Goal: Navigation & Orientation: Find specific page/section

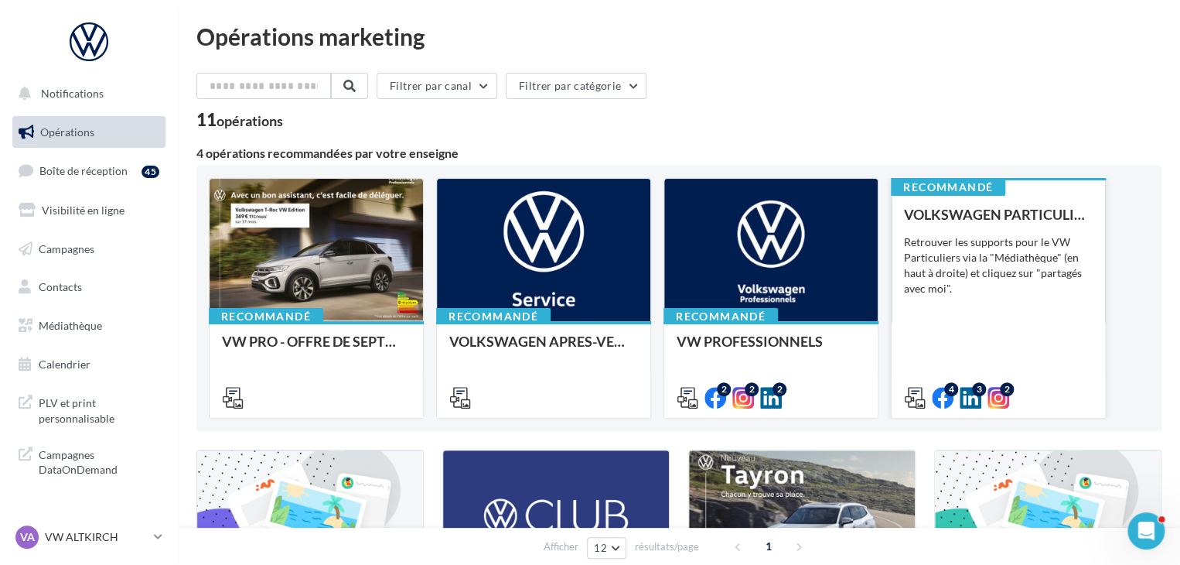
click at [1029, 234] on div "Retrouver les supports pour le VW Particuliers via la "Médiathèque" (en haut à …" at bounding box center [998, 265] width 189 height 62
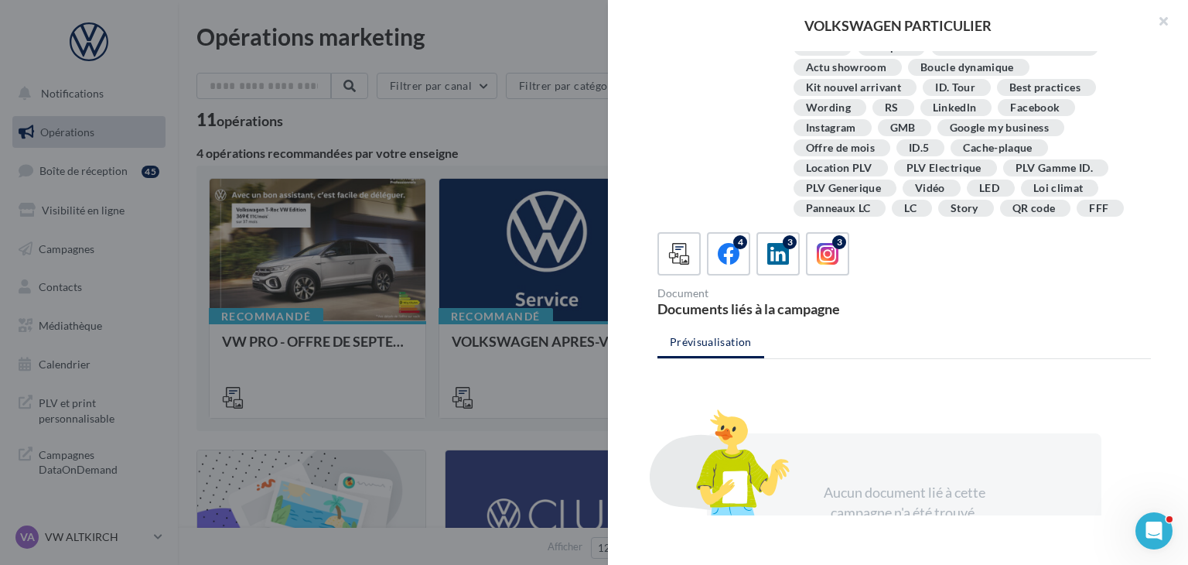
scroll to position [90, 0]
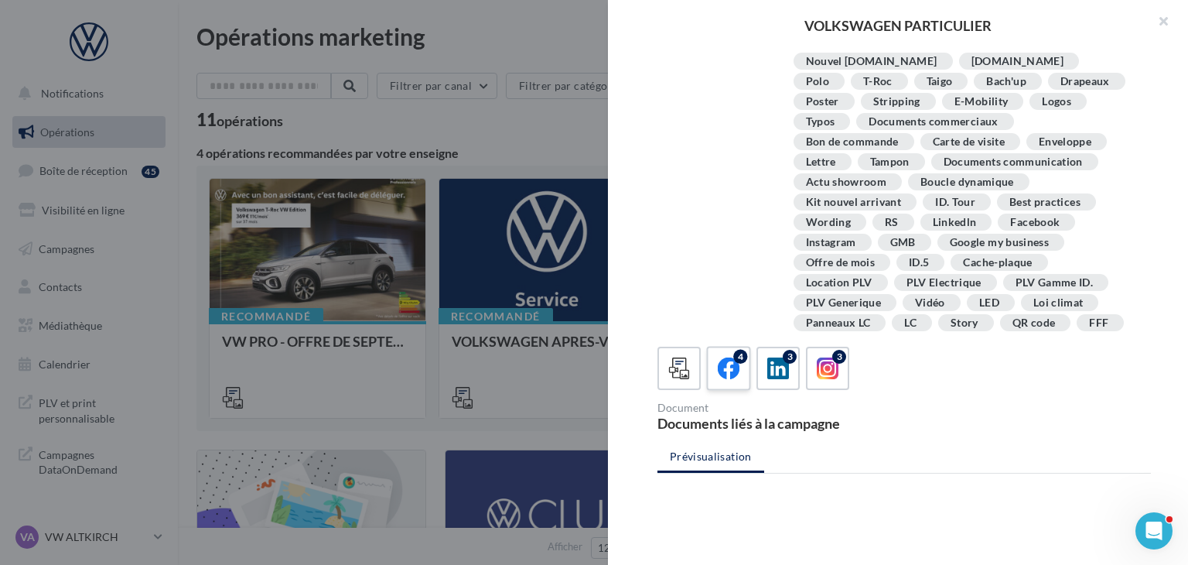
click at [723, 366] on icon at bounding box center [729, 368] width 22 height 22
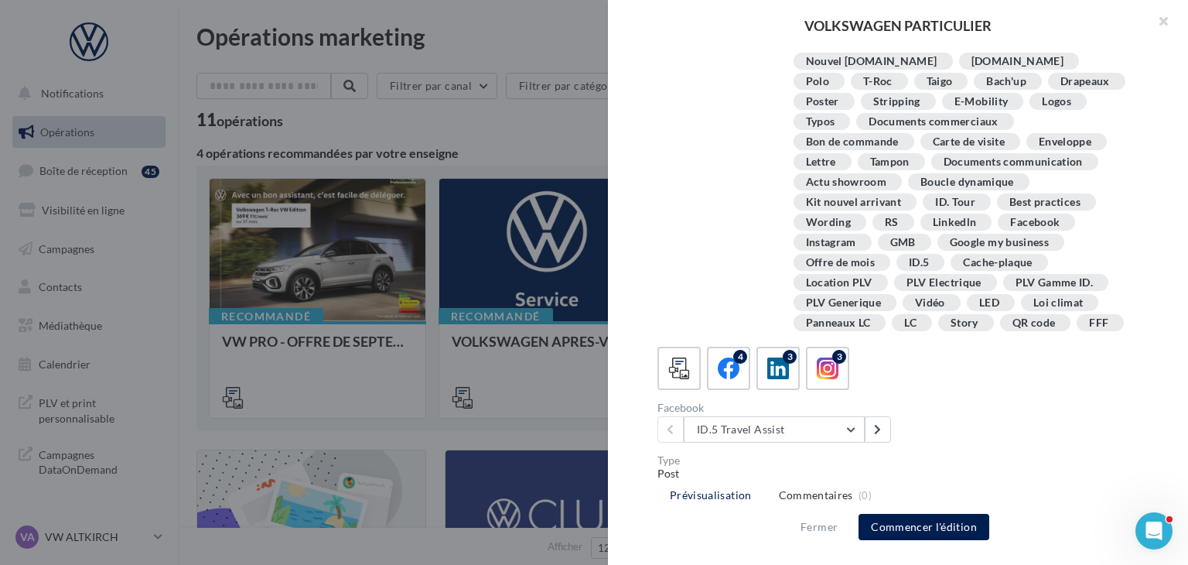
scroll to position [244, 0]
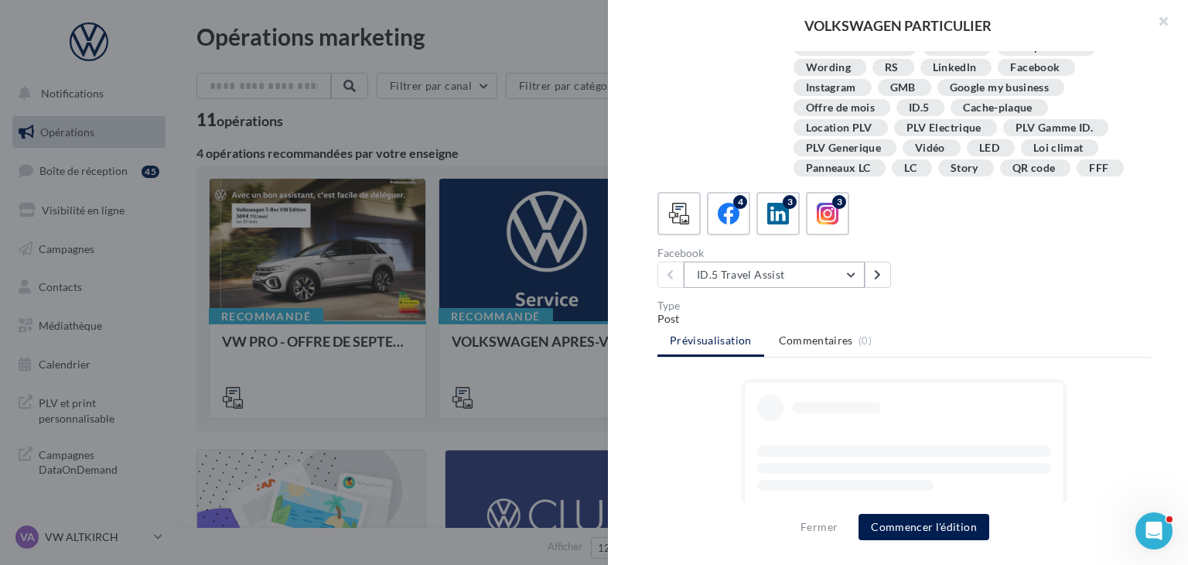
click at [841, 267] on button "ID.5 Travel Assist" at bounding box center [774, 274] width 181 height 26
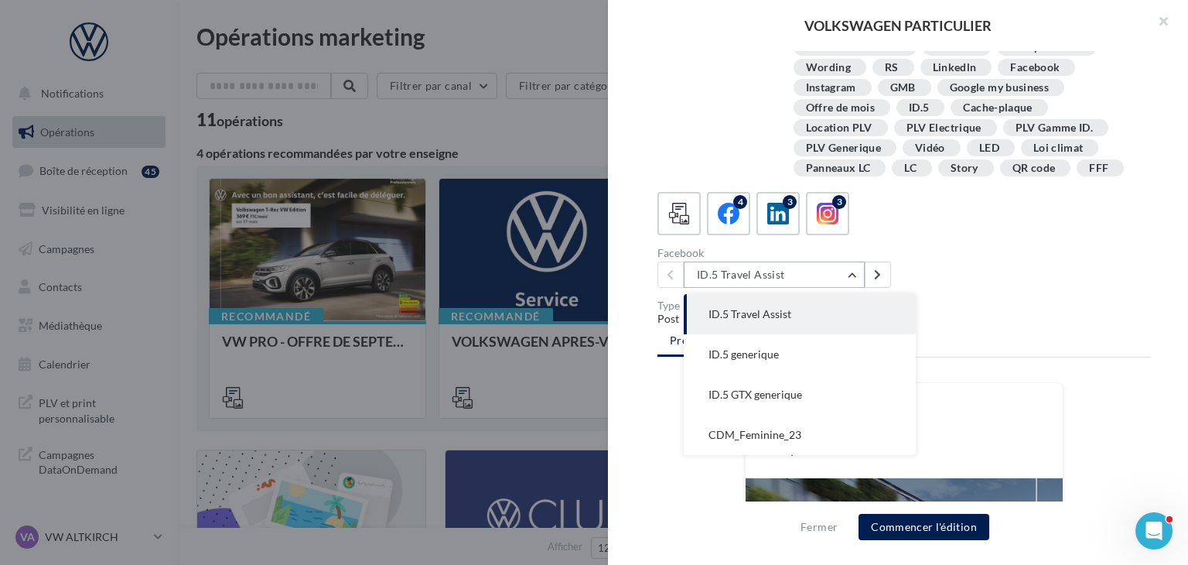
click at [841, 267] on button "ID.5 Travel Assist" at bounding box center [774, 274] width 181 height 26
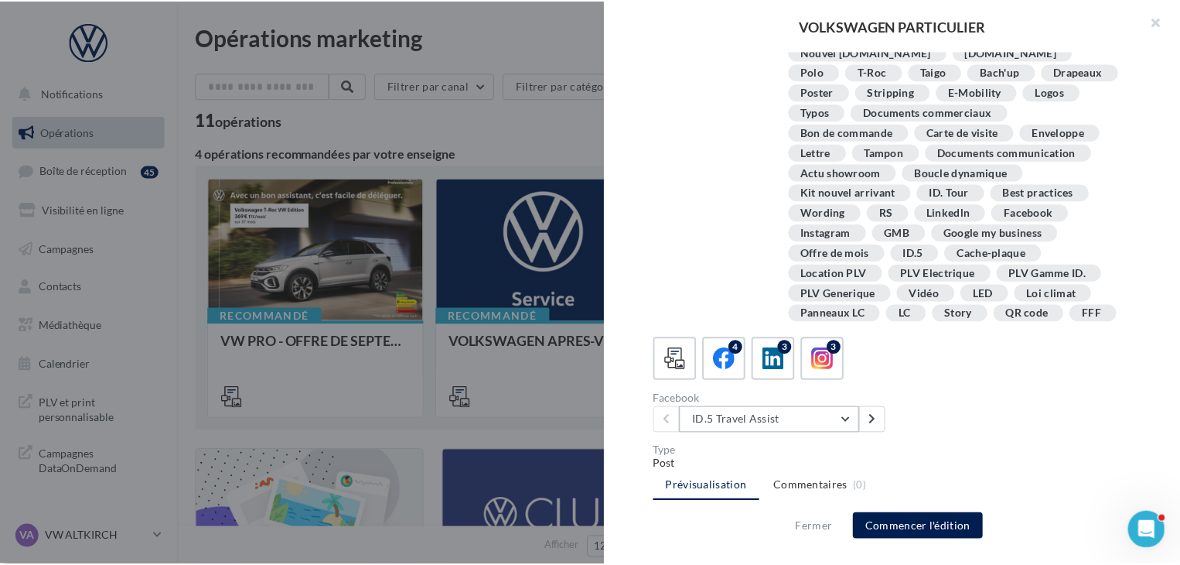
scroll to position [0, 0]
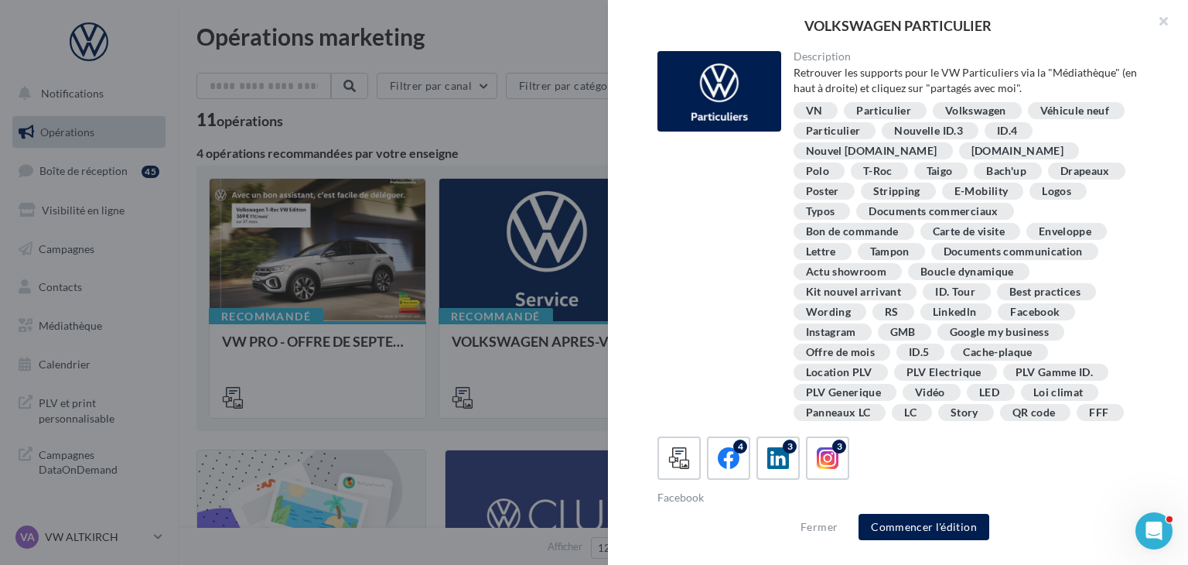
drag, startPoint x: 1165, startPoint y: 25, endPoint x: 1131, endPoint y: 24, distance: 34.0
click at [1165, 25] on button "button" at bounding box center [1157, 23] width 62 height 46
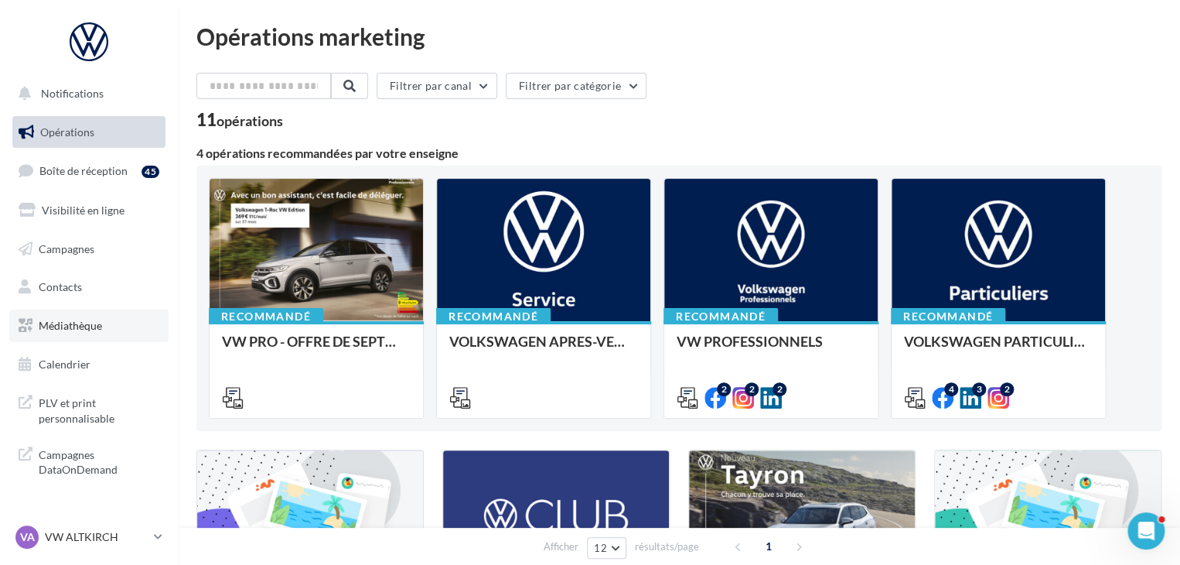
click at [78, 326] on span "Médiathèque" at bounding box center [70, 325] width 63 height 13
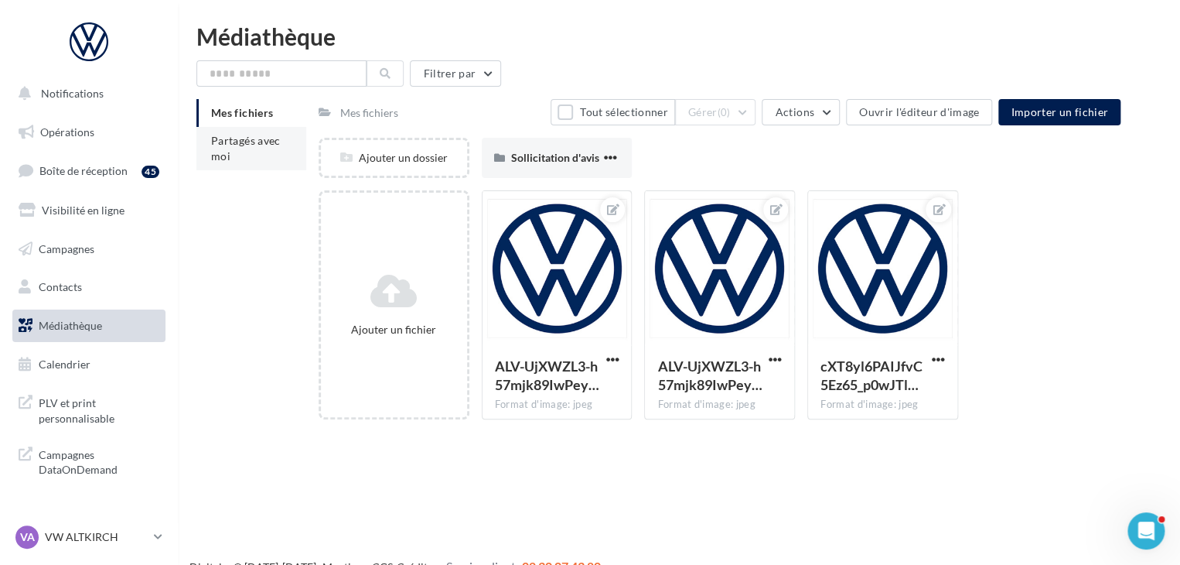
click at [229, 143] on span "Partagés avec moi" at bounding box center [246, 148] width 70 height 29
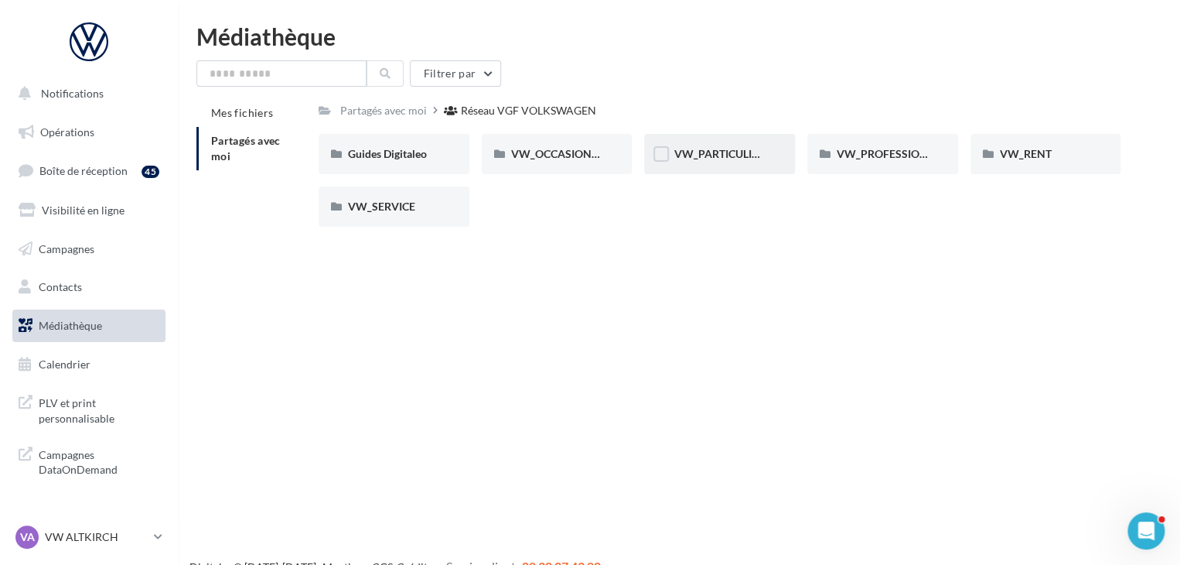
click at [705, 162] on div "VW_PARTICULIERS" at bounding box center [719, 154] width 151 height 40
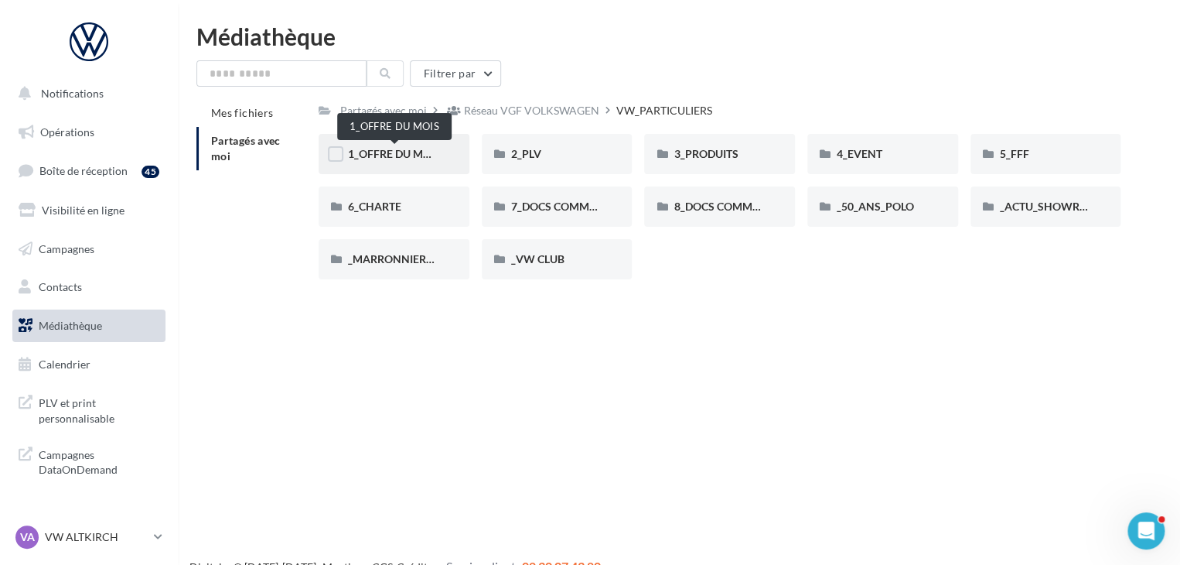
click at [422, 153] on span "1_OFFRE DU MOIS" at bounding box center [394, 153] width 93 height 13
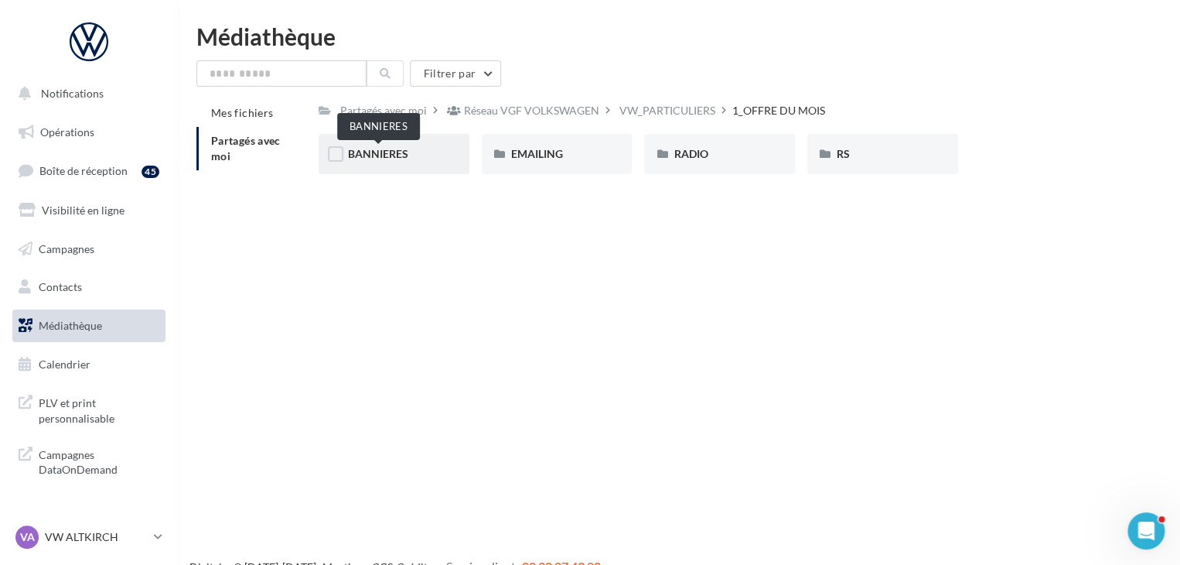
click at [393, 155] on span "BANNIERES" at bounding box center [378, 153] width 60 height 13
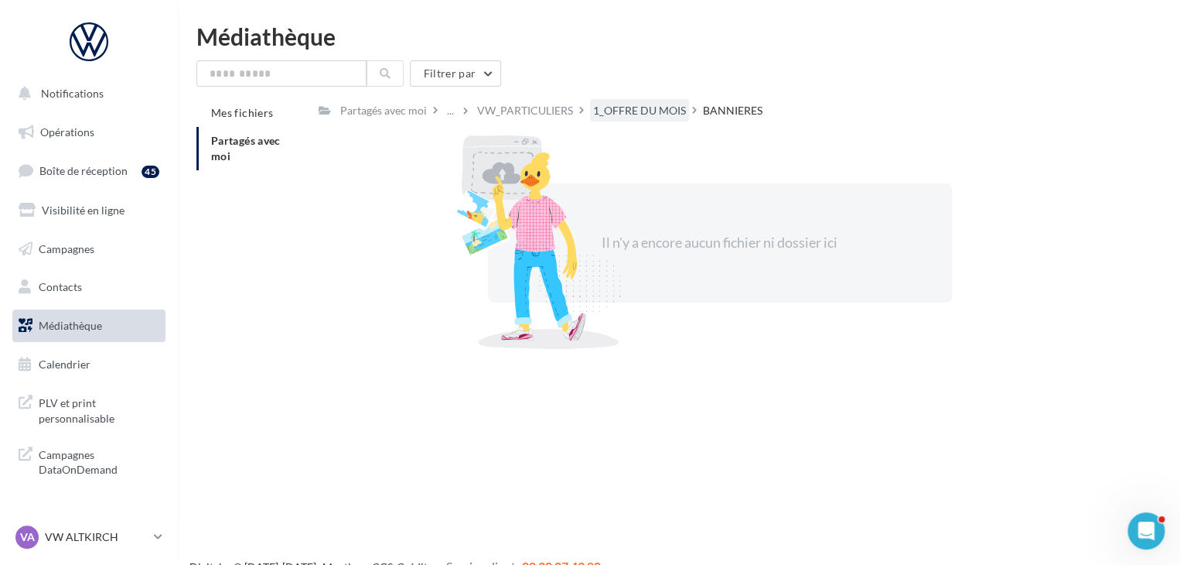
click at [614, 109] on div "1_OFFRE DU MOIS" at bounding box center [639, 110] width 93 height 15
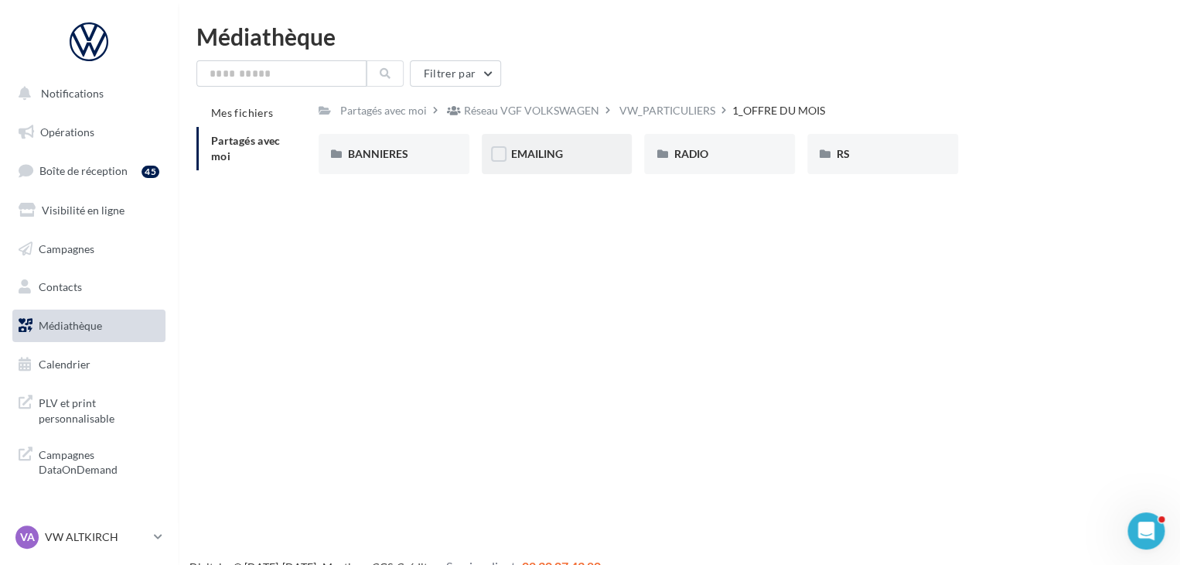
click at [529, 161] on div "EMAILING" at bounding box center [557, 153] width 92 height 15
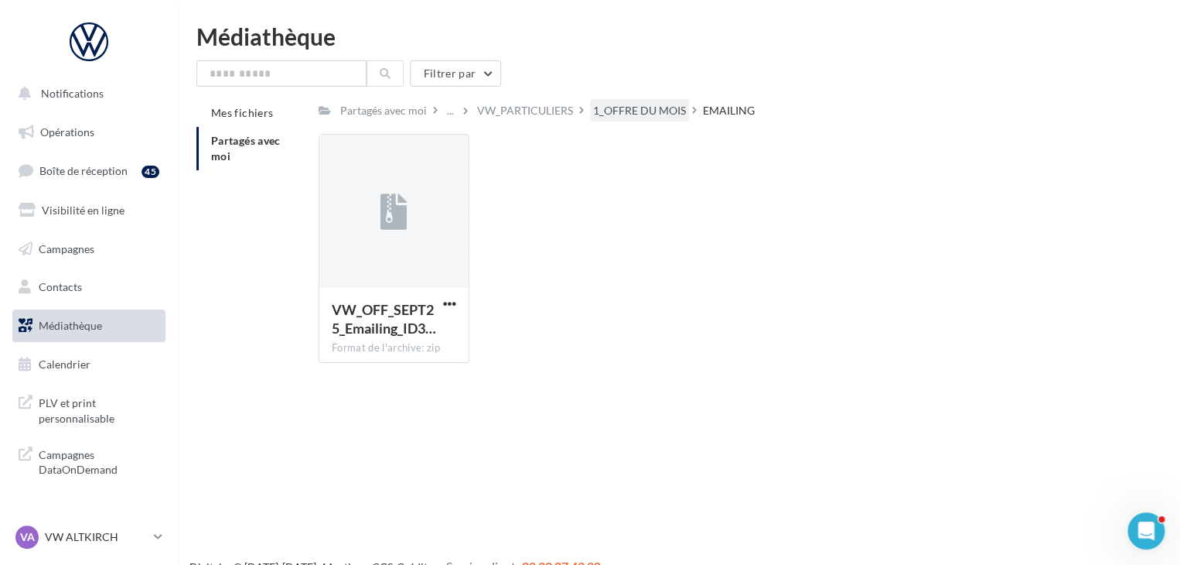
click at [643, 112] on div "1_OFFRE DU MOIS" at bounding box center [639, 110] width 93 height 15
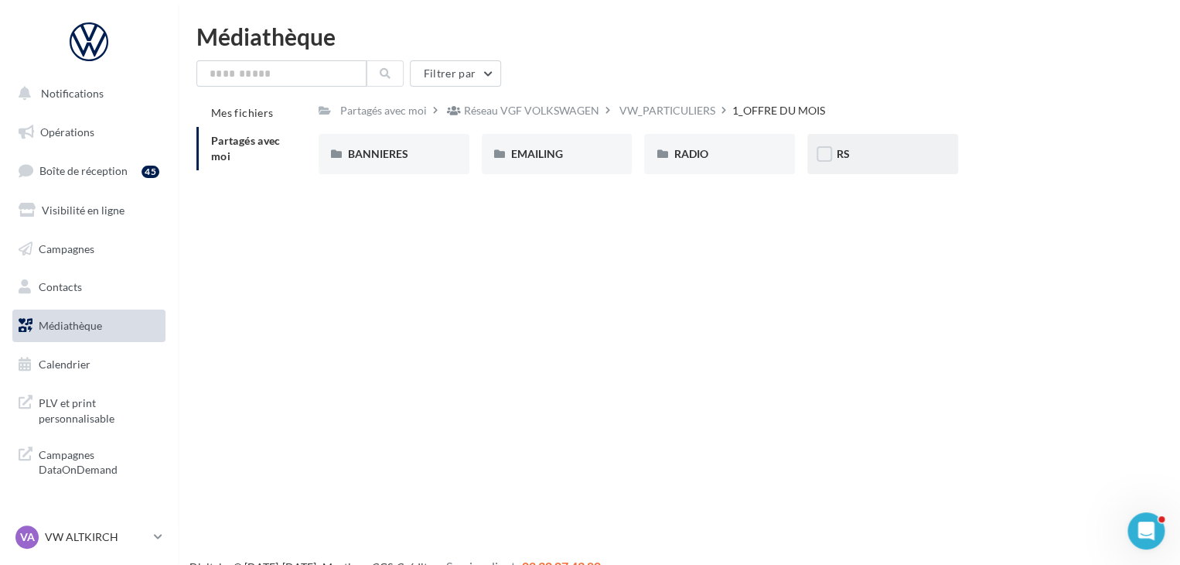
click at [841, 152] on span "RS" at bounding box center [843, 153] width 13 height 13
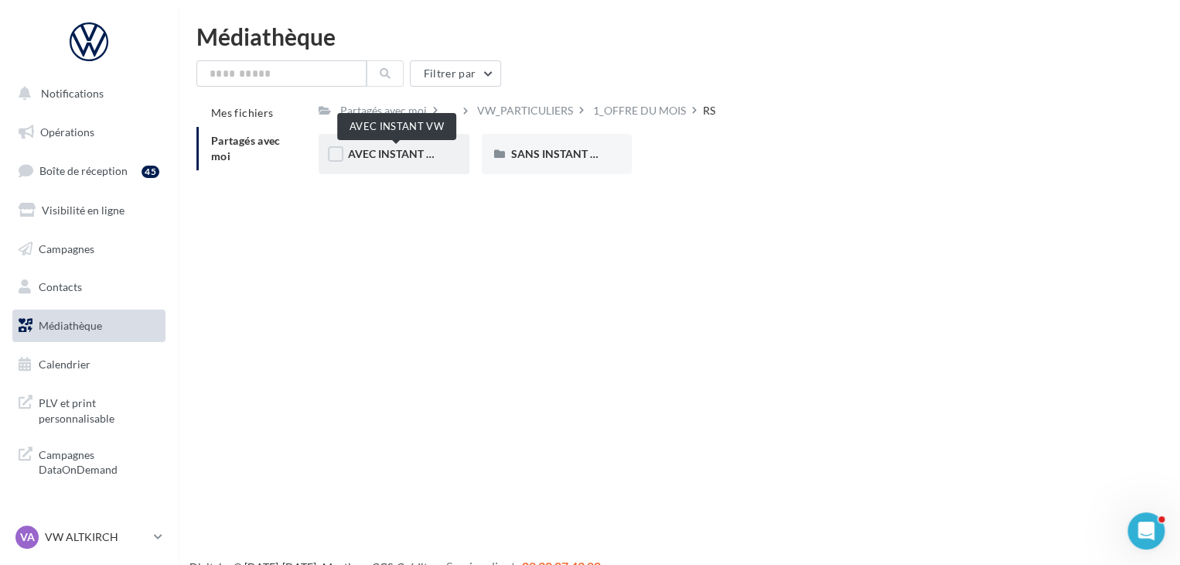
click at [423, 159] on span "AVEC INSTANT VW" at bounding box center [396, 153] width 97 height 13
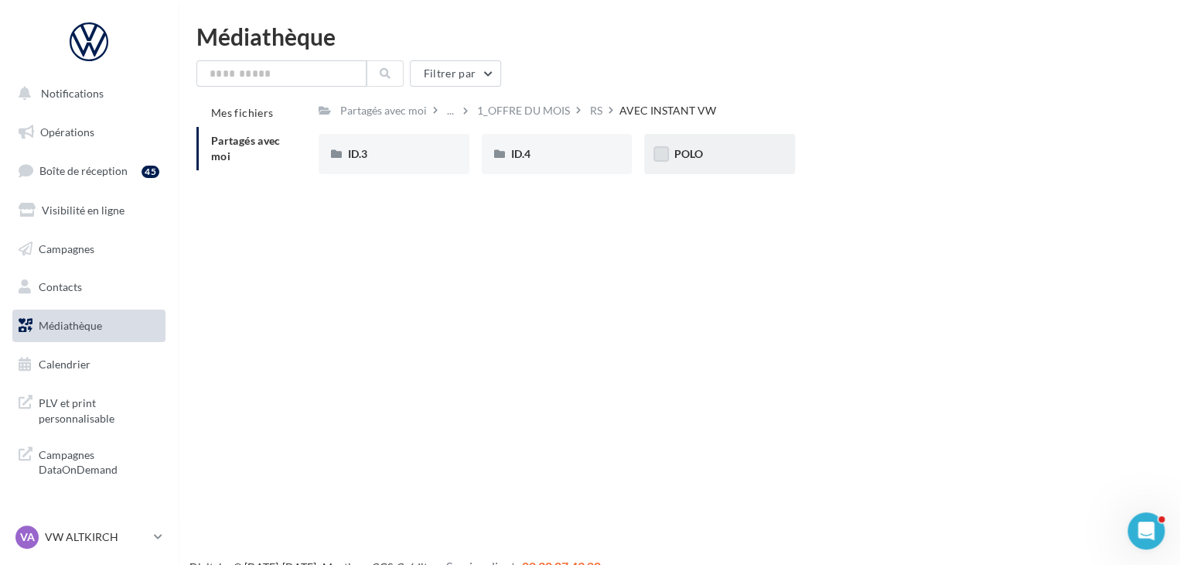
click at [668, 152] on label at bounding box center [660, 153] width 15 height 15
click at [677, 155] on span "POLO" at bounding box center [688, 153] width 29 height 13
click at [694, 155] on span "POLO" at bounding box center [688, 153] width 29 height 13
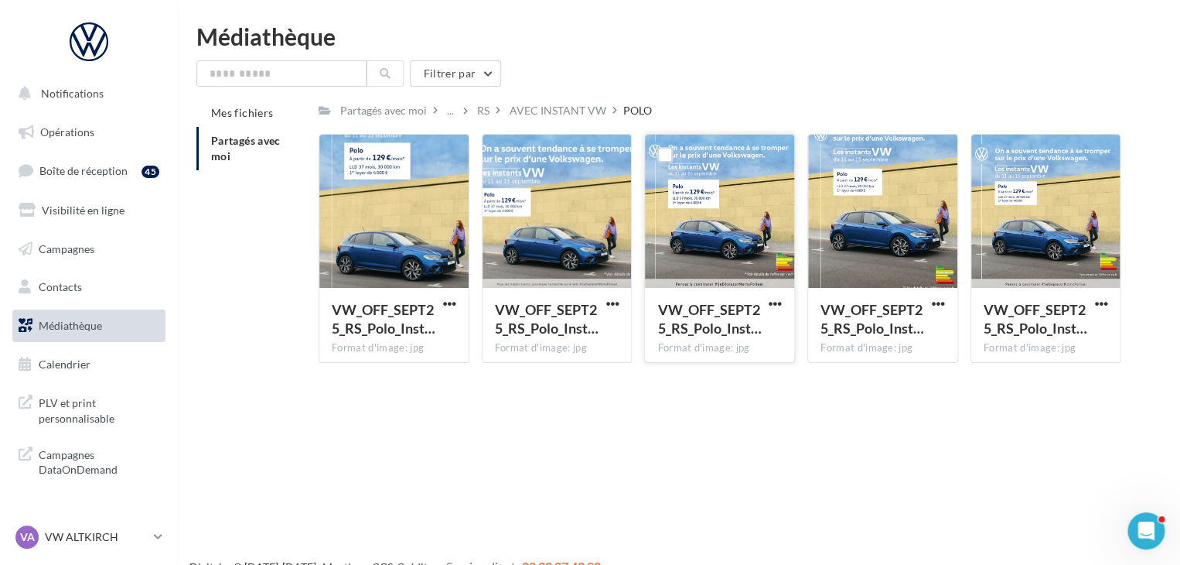
click at [733, 239] on div at bounding box center [719, 212] width 149 height 155
click at [726, 316] on span "VW_OFF_SEPT25_RS_Polo_Inst…" at bounding box center [709, 319] width 104 height 36
click at [686, 312] on span "VW_OFF_SEPT25_RS_Polo_Inst…" at bounding box center [709, 319] width 104 height 36
click at [702, 159] on div at bounding box center [719, 212] width 149 height 155
click at [411, 114] on div "Partagés avec moi" at bounding box center [383, 110] width 87 height 15
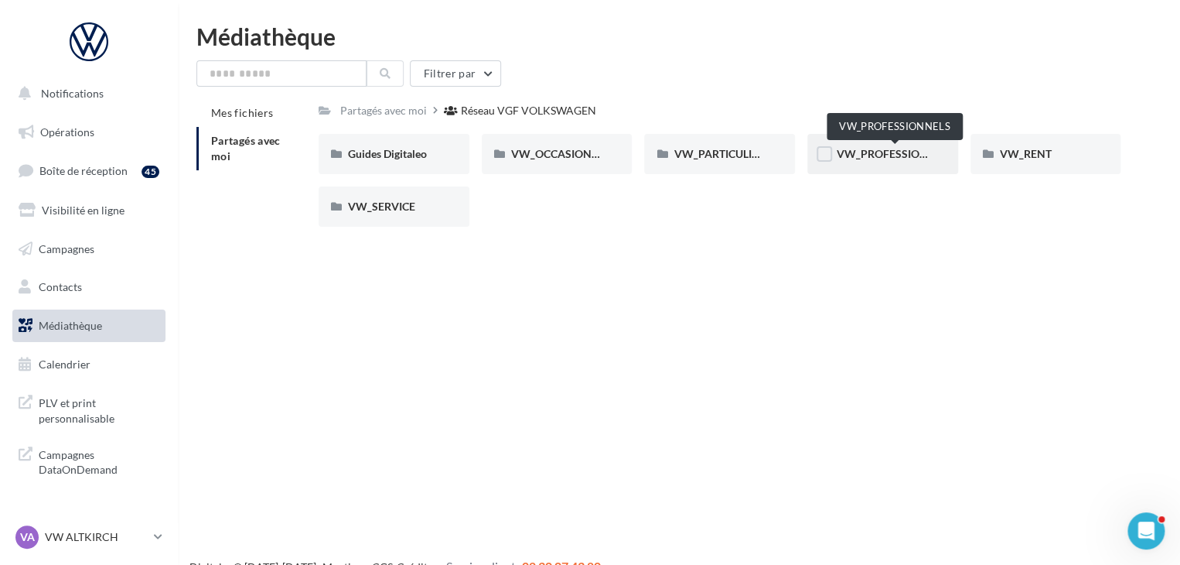
click at [908, 157] on span "VW_PROFESSIONNELS" at bounding box center [896, 153] width 118 height 13
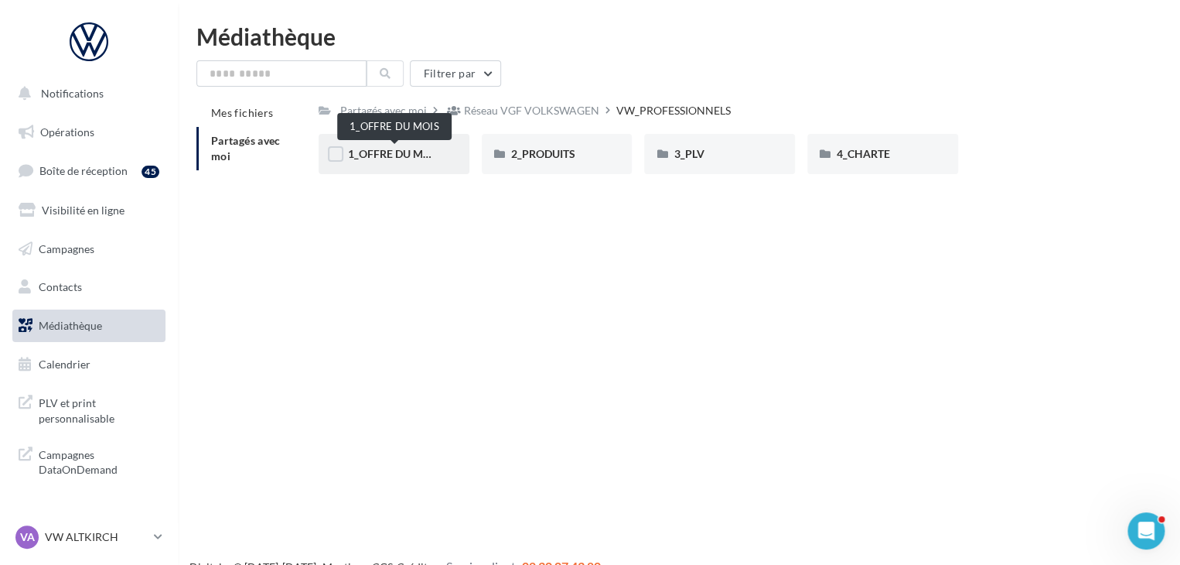
click at [423, 155] on span "1_OFFRE DU MOIS" at bounding box center [394, 153] width 93 height 13
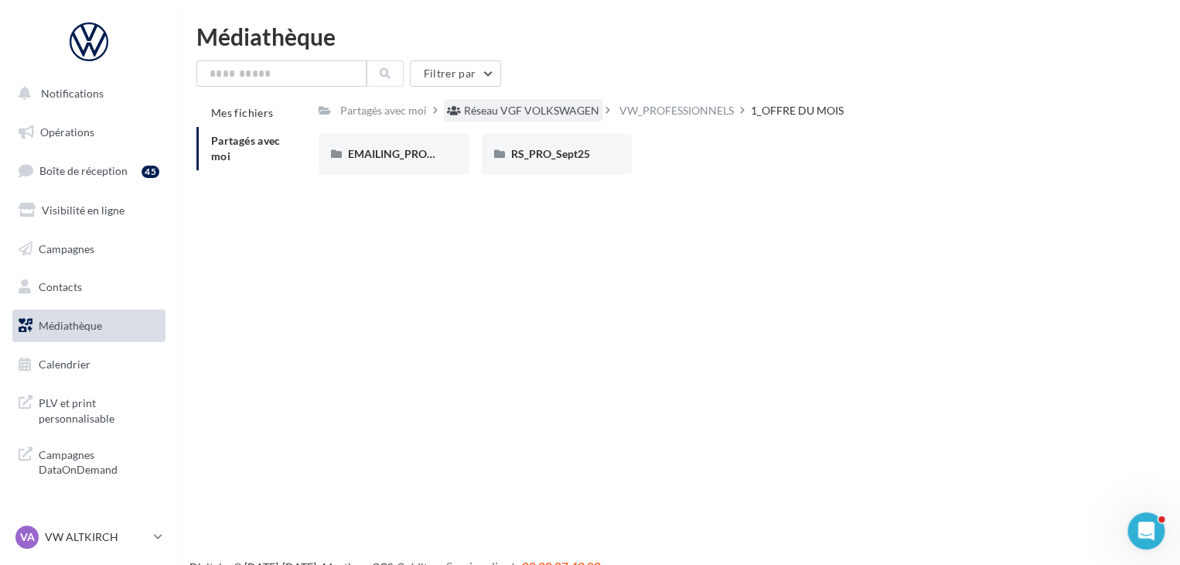
click at [561, 112] on div "Réseau VGF VOLKSWAGEN" at bounding box center [531, 110] width 135 height 15
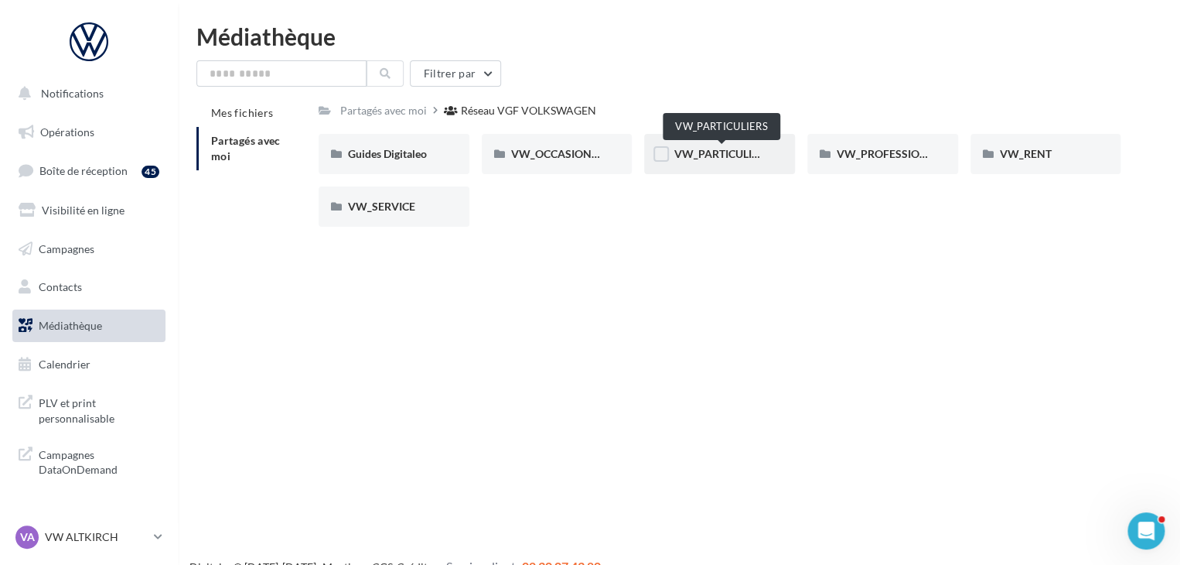
click at [711, 152] on span "VW_PARTICULIERS" at bounding box center [722, 153] width 97 height 13
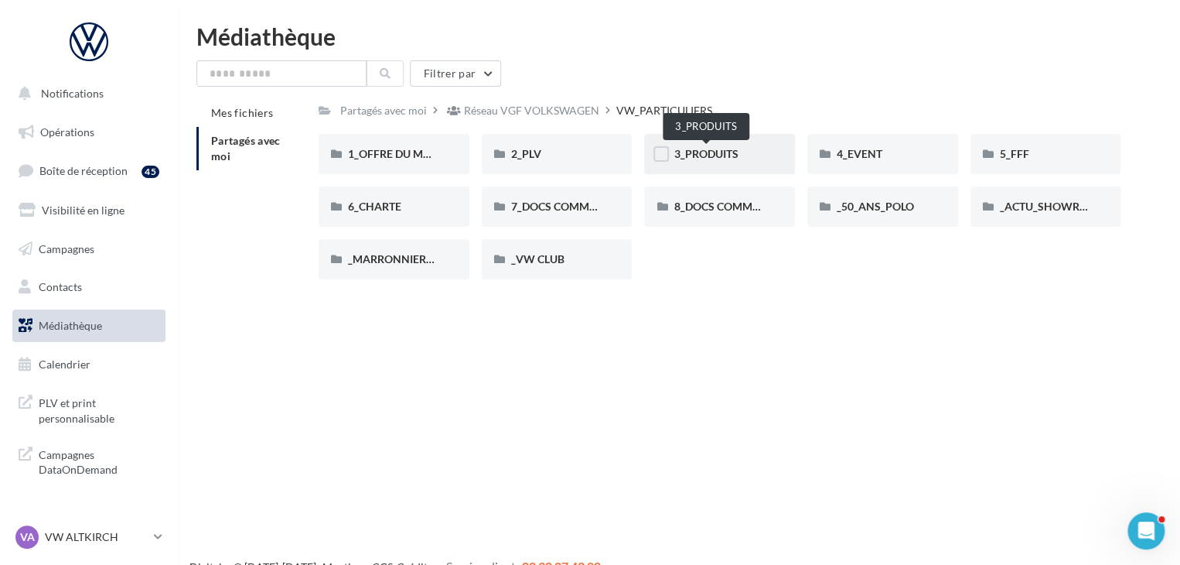
click at [705, 148] on span "3_PRODUITS" at bounding box center [706, 153] width 64 height 13
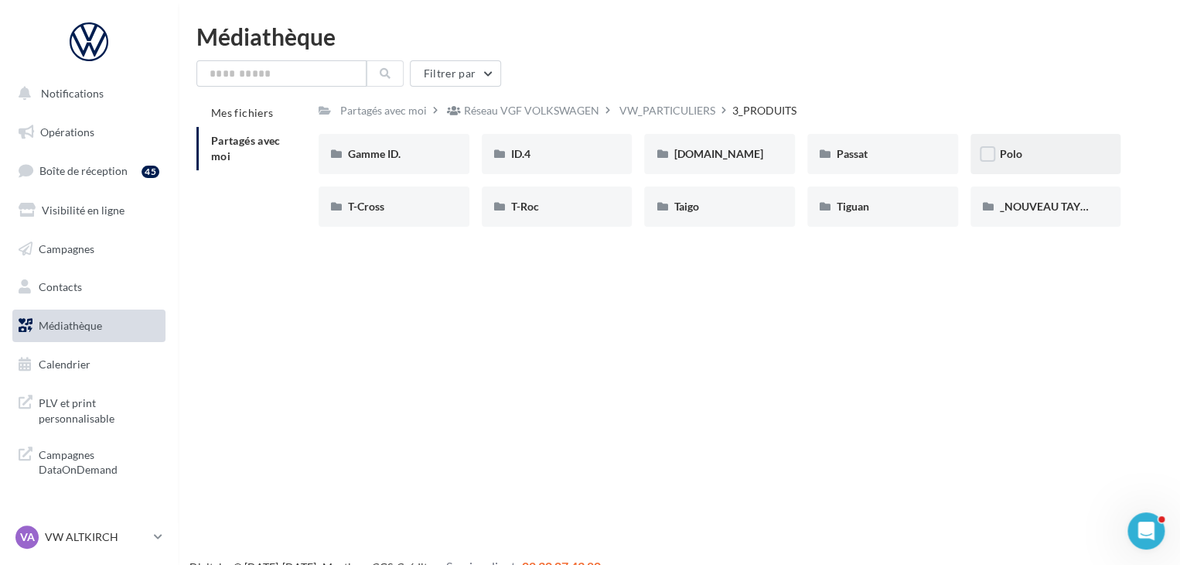
click at [998, 150] on div "Polo" at bounding box center [1045, 154] width 151 height 40
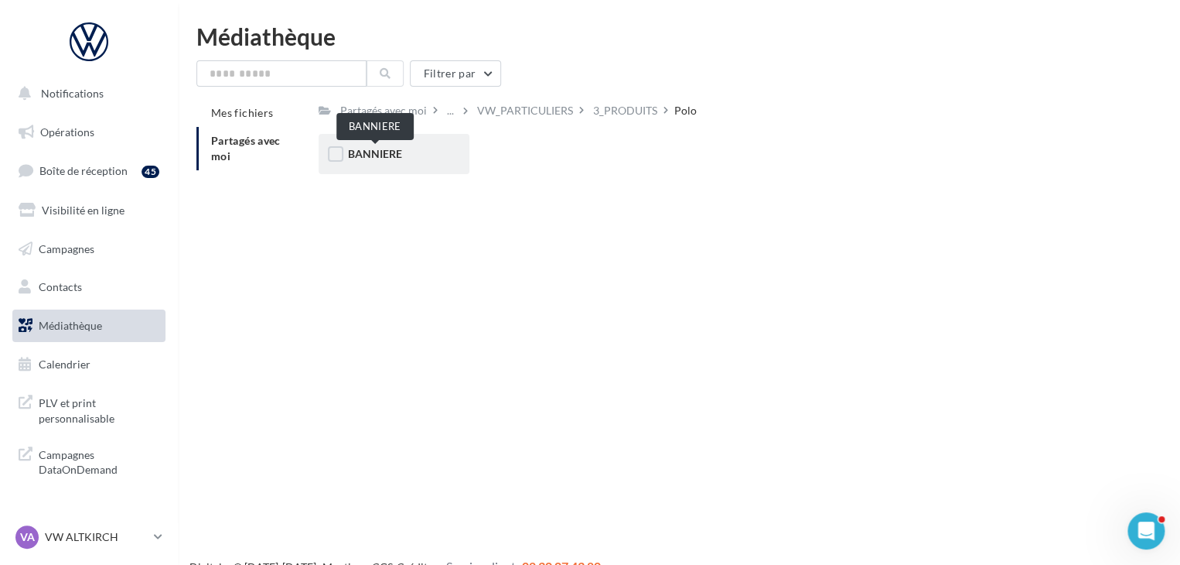
click at [392, 152] on span "BANNIERE" at bounding box center [375, 153] width 54 height 13
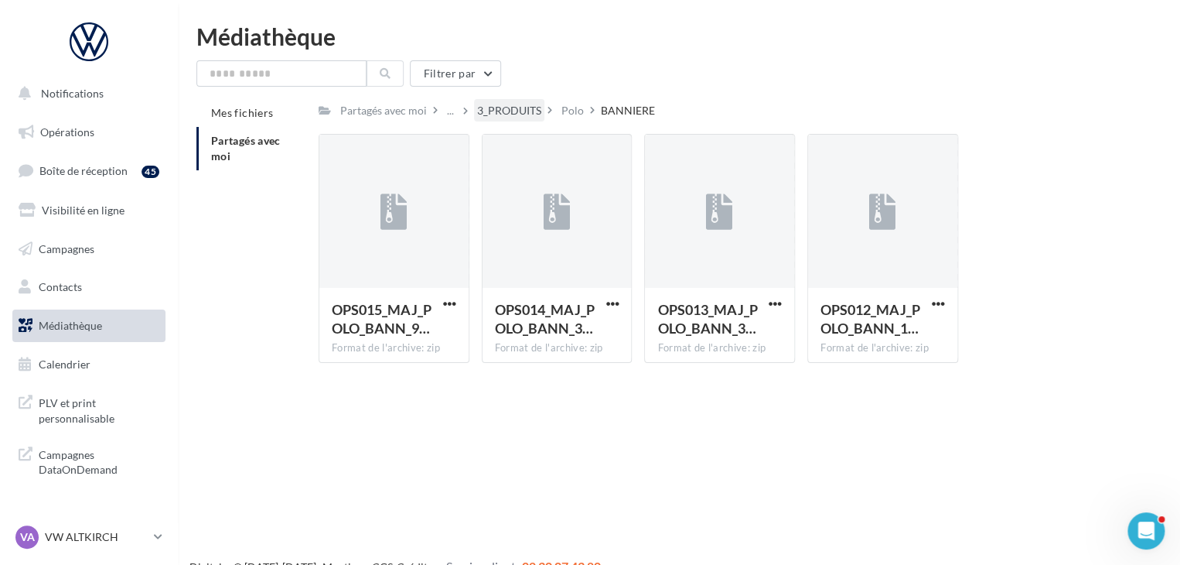
click at [527, 109] on div "3_PRODUITS" at bounding box center [509, 110] width 64 height 15
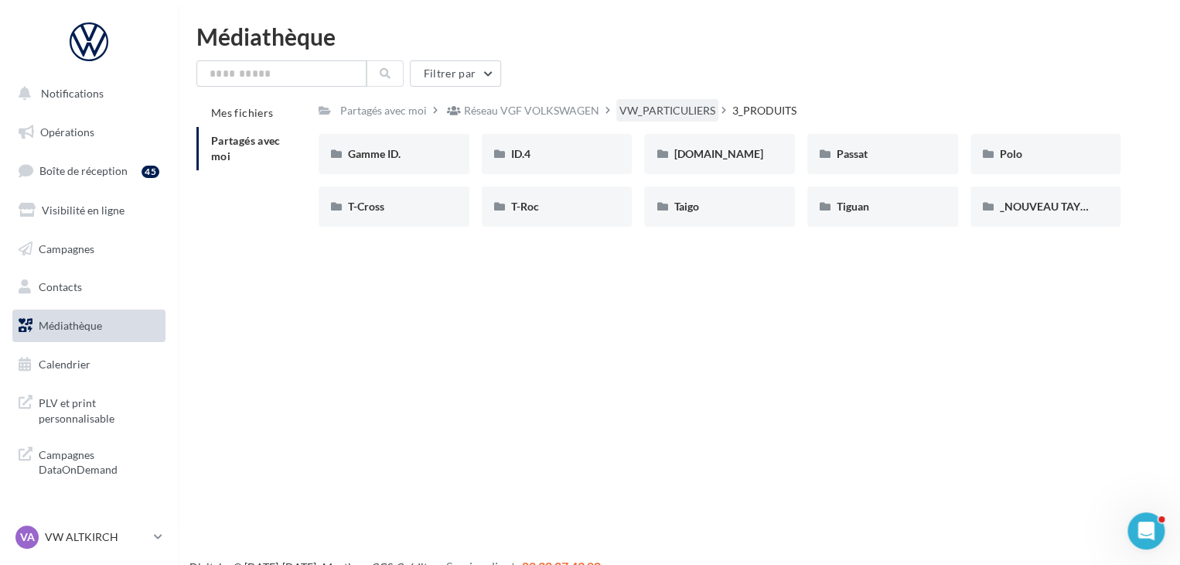
click at [646, 115] on div "VW_PARTICULIERS" at bounding box center [667, 110] width 96 height 15
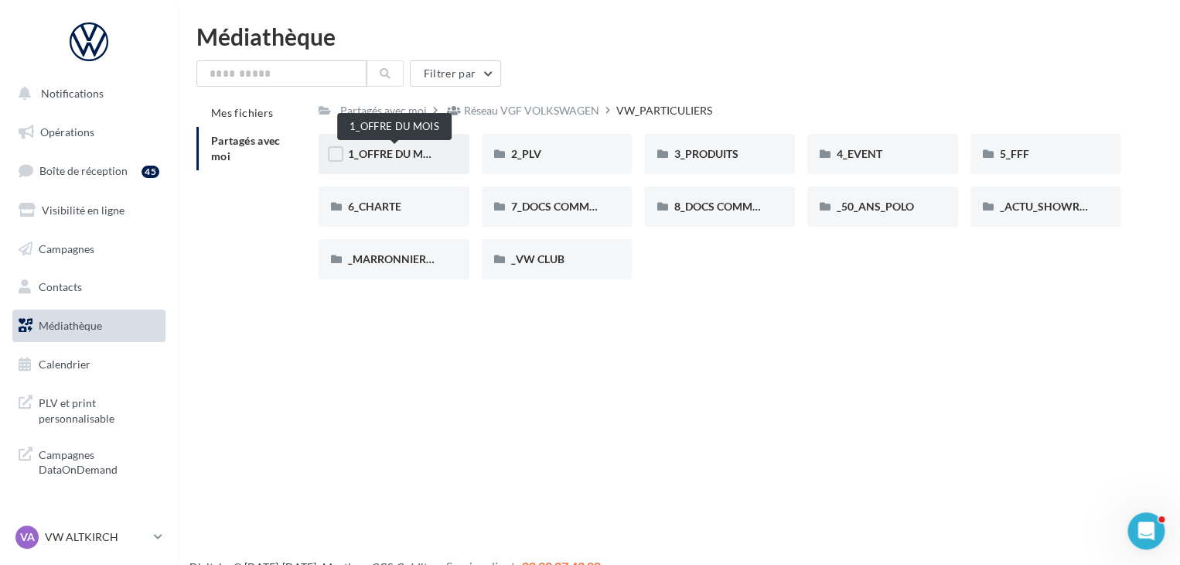
click at [390, 152] on span "1_OFFRE DU MOIS" at bounding box center [394, 153] width 93 height 13
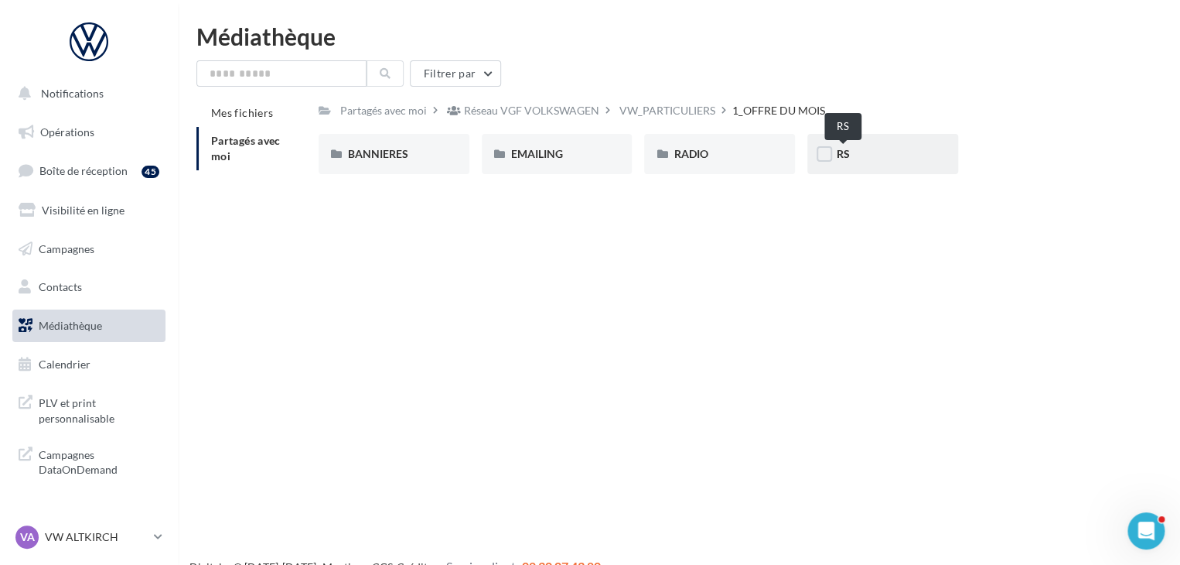
click at [844, 155] on span "RS" at bounding box center [843, 153] width 13 height 13
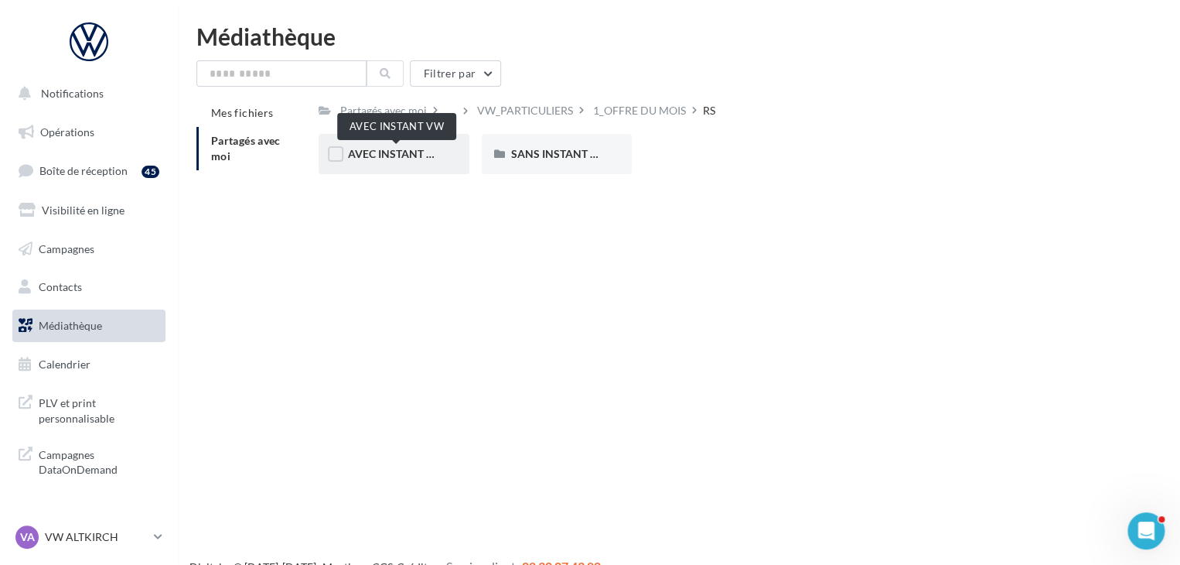
click at [416, 152] on span "AVEC INSTANT VW" at bounding box center [396, 153] width 97 height 13
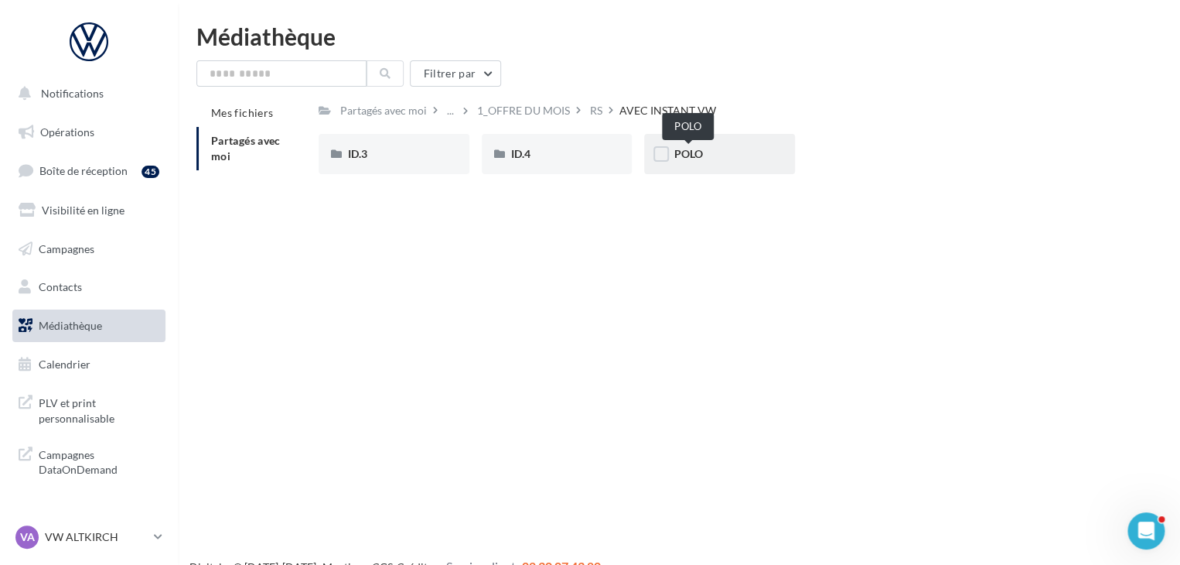
click at [689, 155] on span "POLO" at bounding box center [688, 153] width 29 height 13
